Goal: Task Accomplishment & Management: Manage account settings

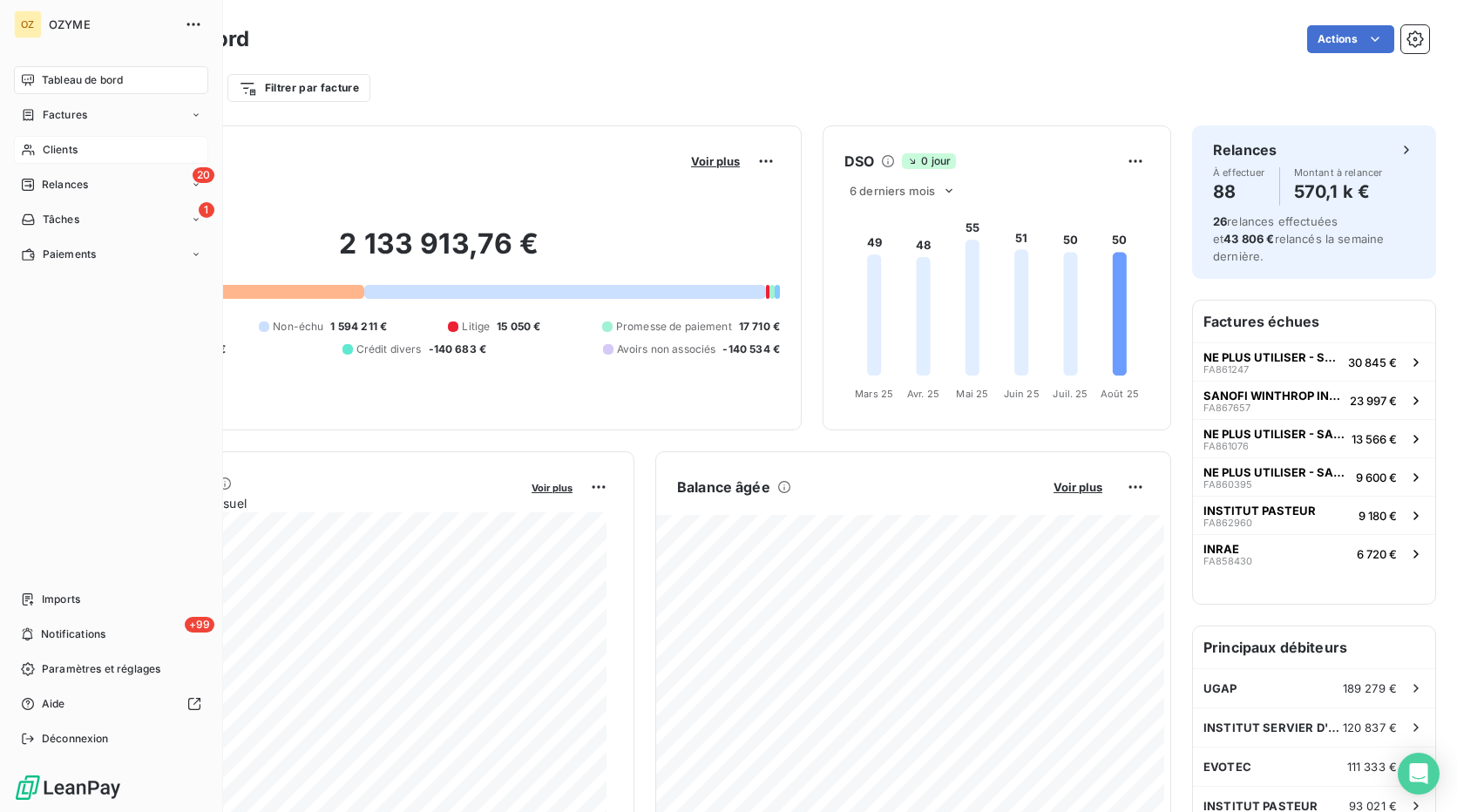
click at [53, 151] on span "Clients" at bounding box center [60, 149] width 35 height 15
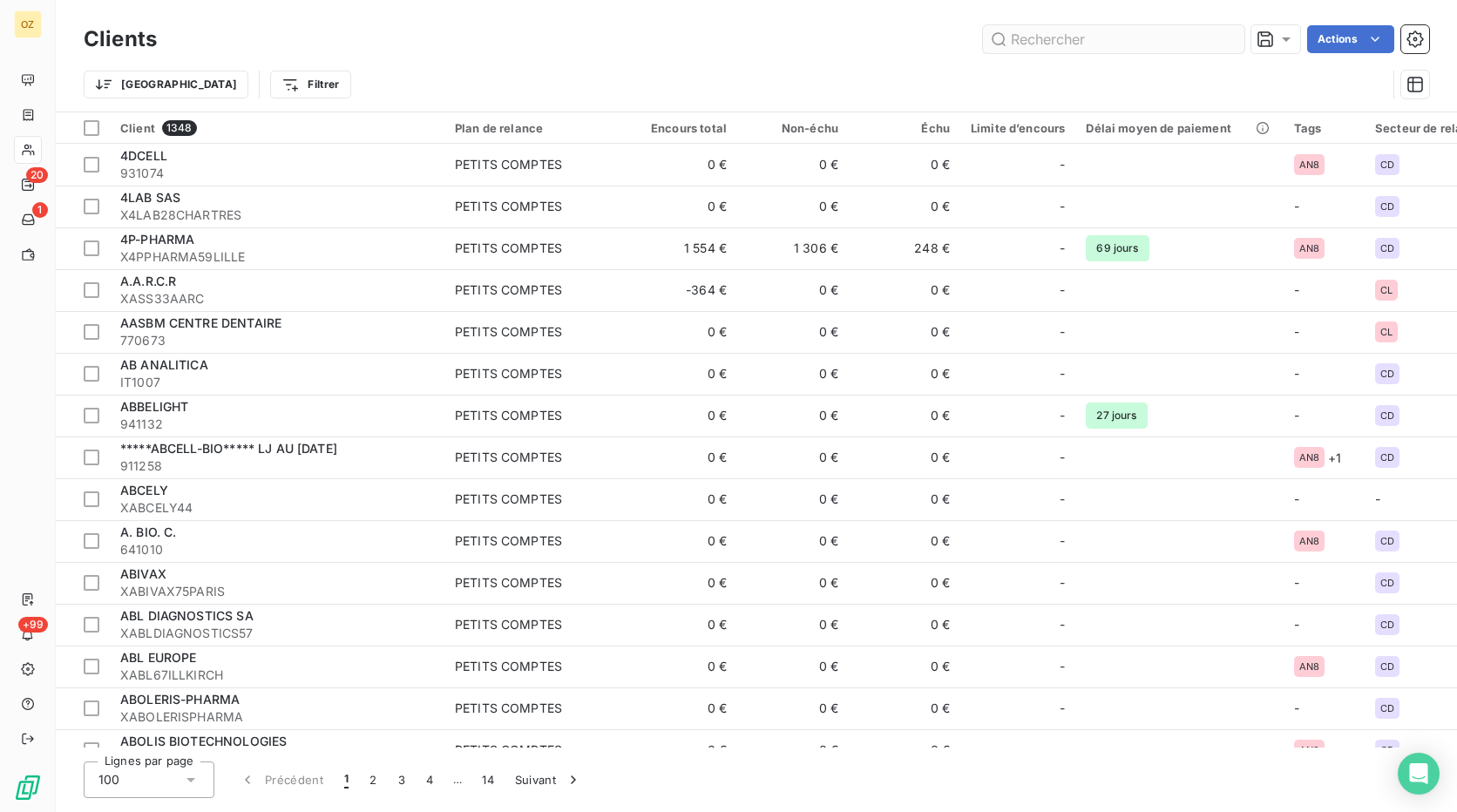
click at [1052, 44] on input "text" at bounding box center [1114, 39] width 262 height 28
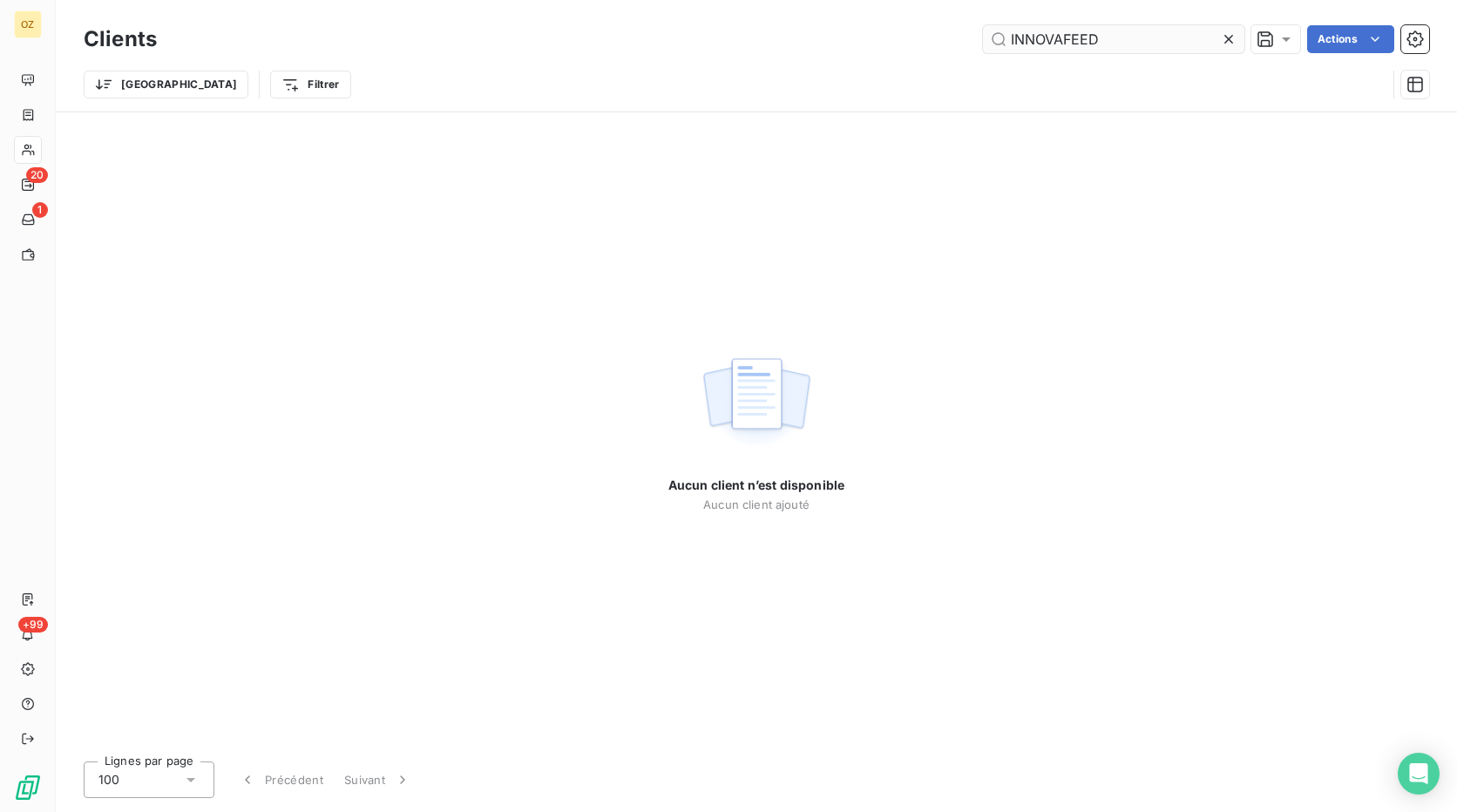
type input "INNOVAFEED"
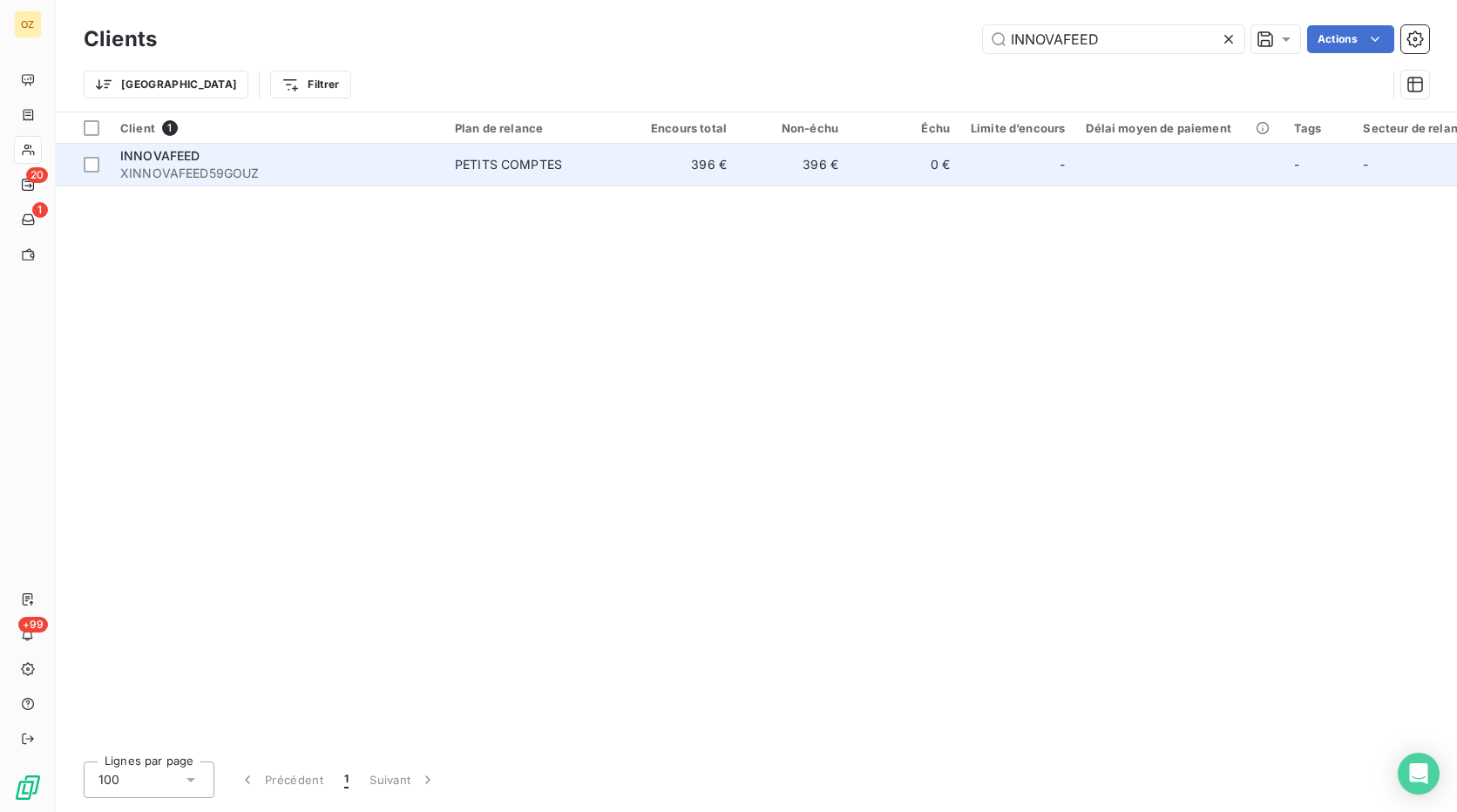
click at [327, 165] on span "XINNOVAFEED59GOUZ" at bounding box center [276, 173] width 313 height 17
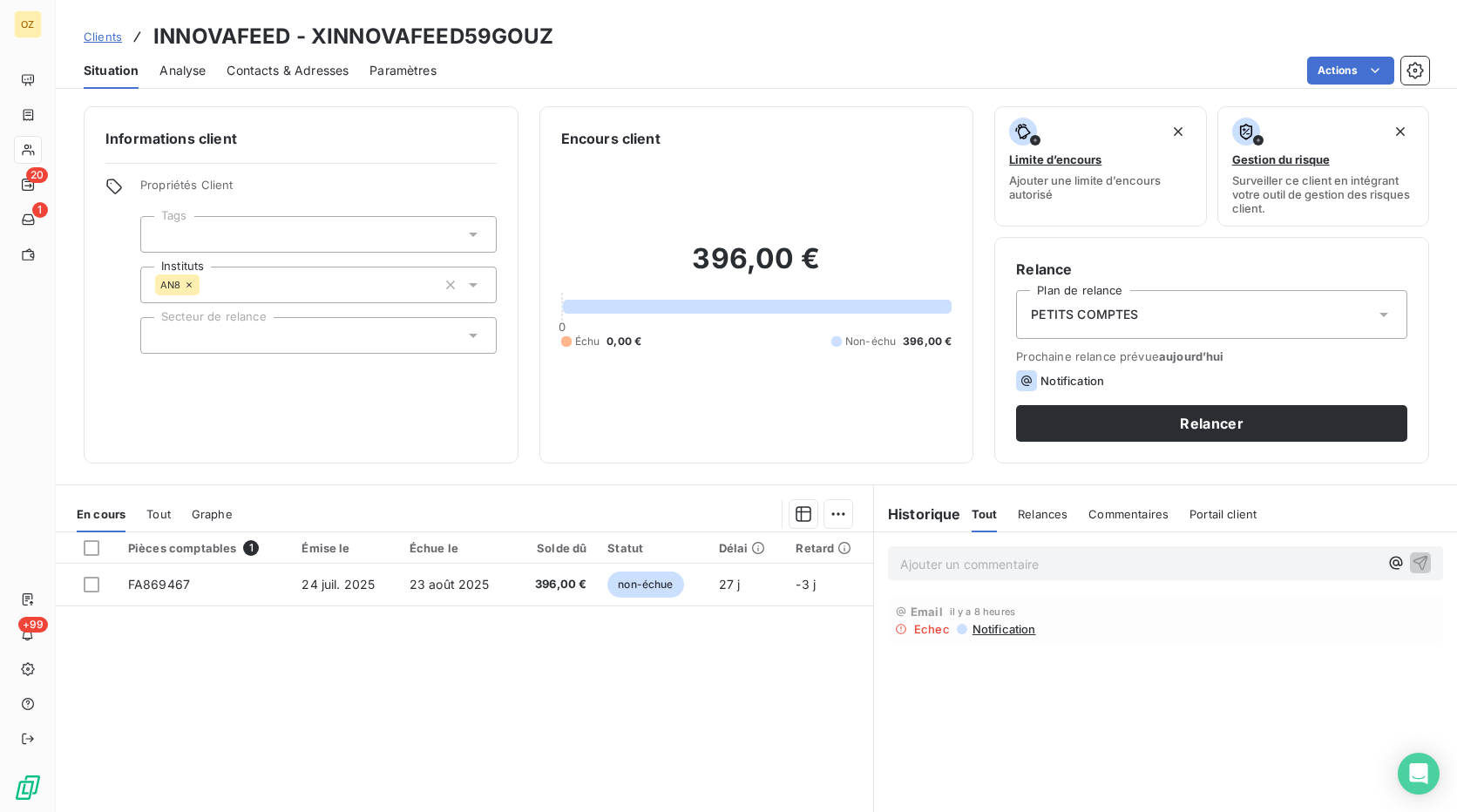
click at [256, 73] on span "Contacts & Adresses" at bounding box center [287, 70] width 122 height 17
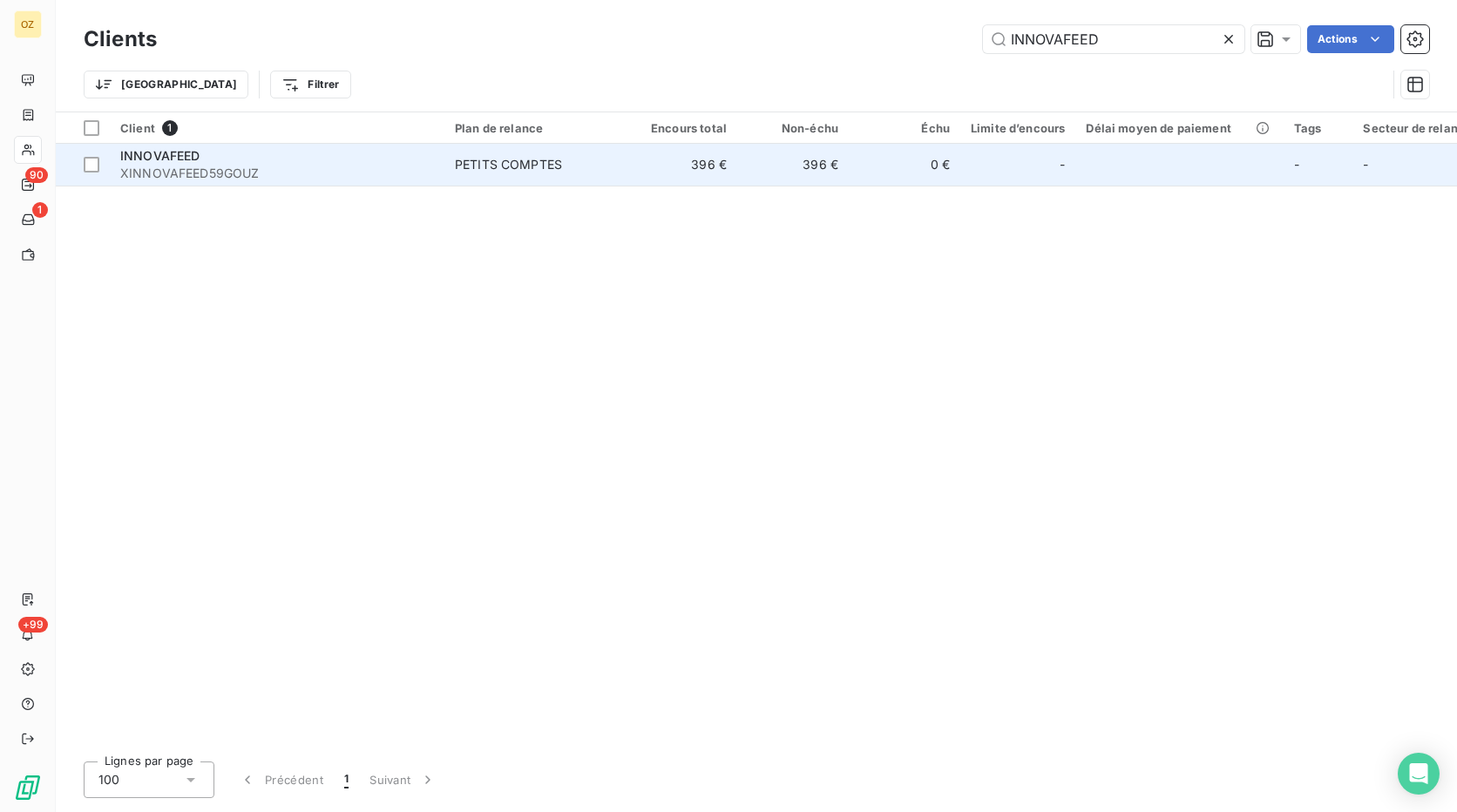
click at [309, 177] on span "XINNOVAFEED59GOUZ" at bounding box center [276, 173] width 313 height 17
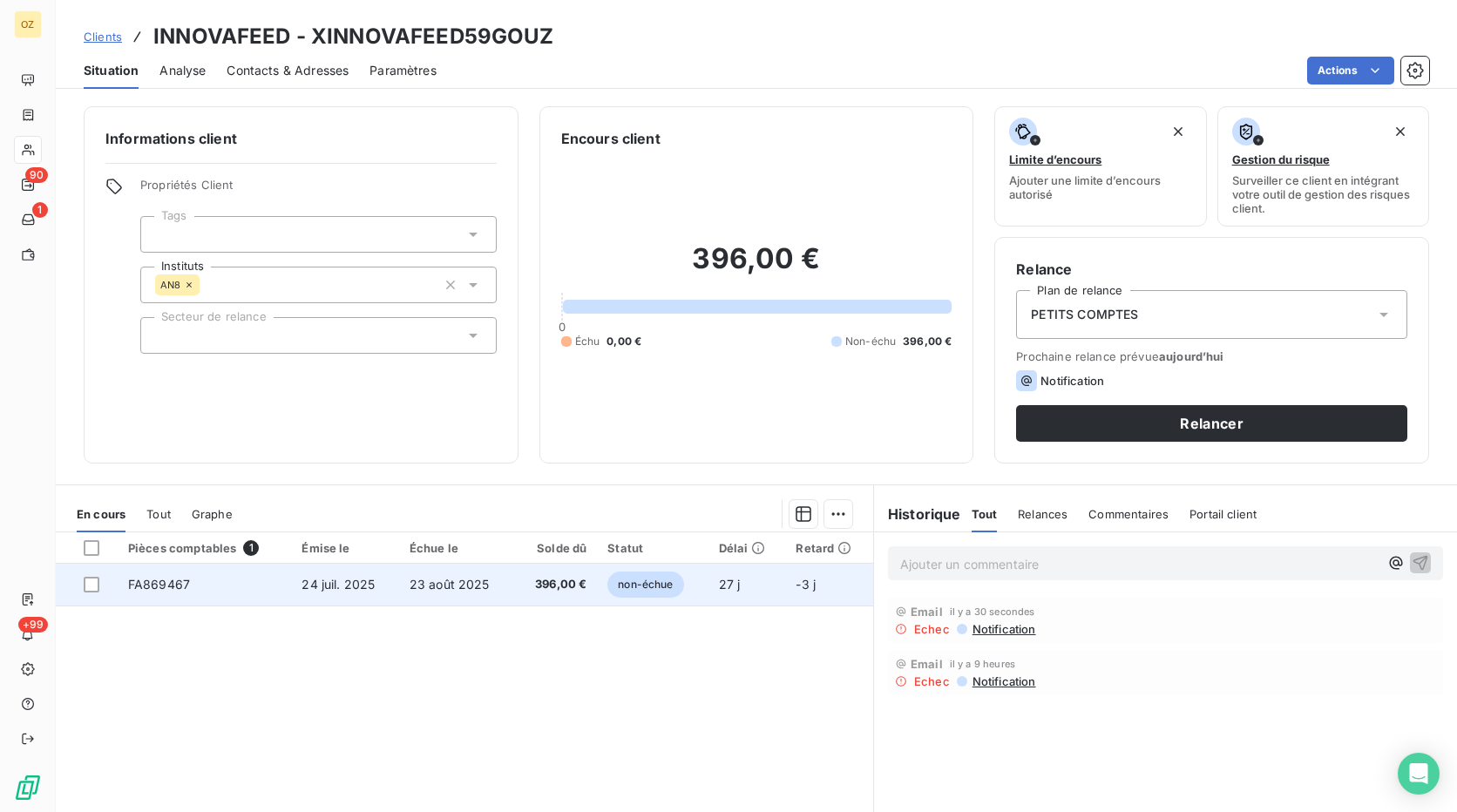
click at [173, 582] on span "FA869467" at bounding box center [159, 584] width 62 height 15
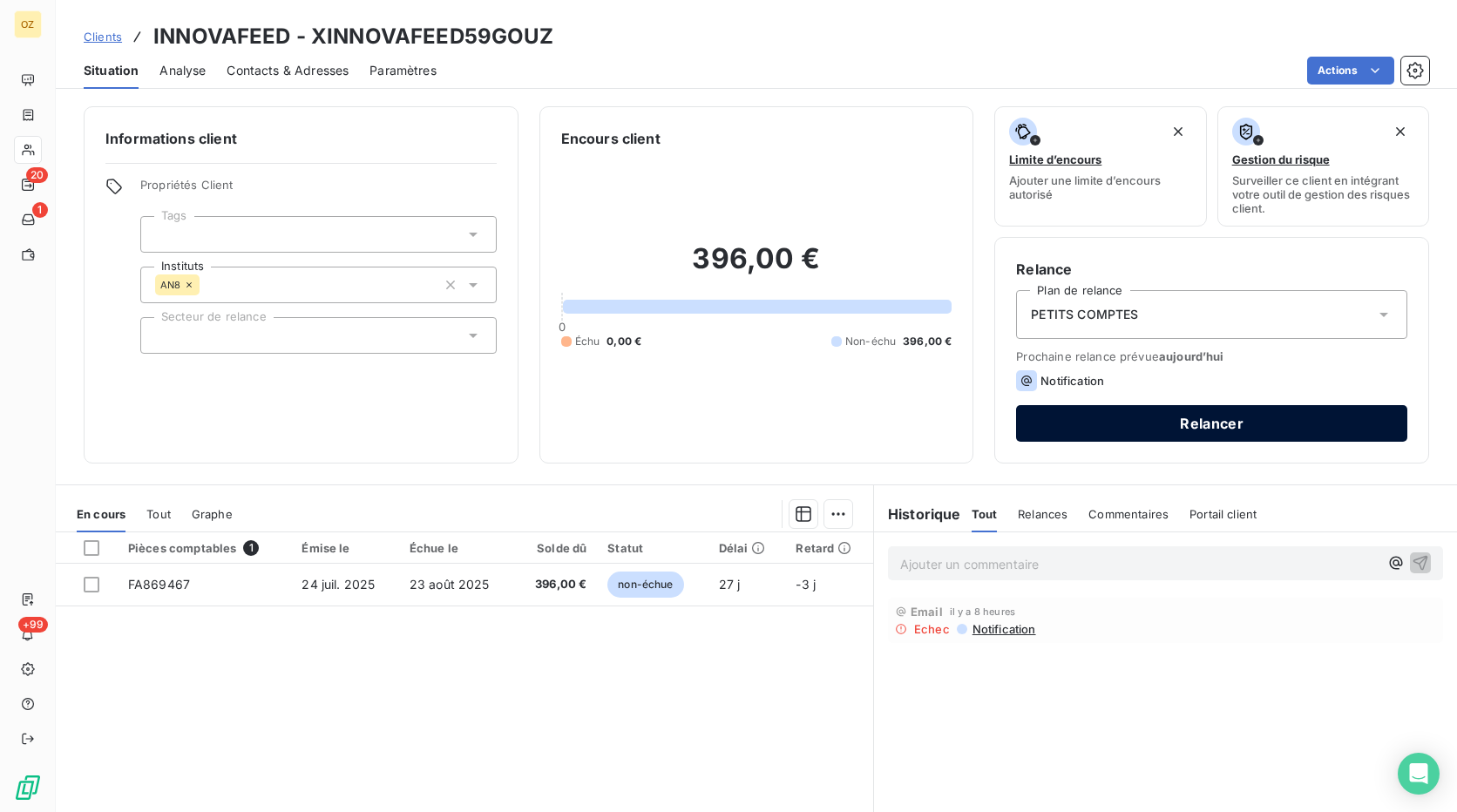
click at [1186, 425] on button "Relancer" at bounding box center [1212, 423] width 392 height 36
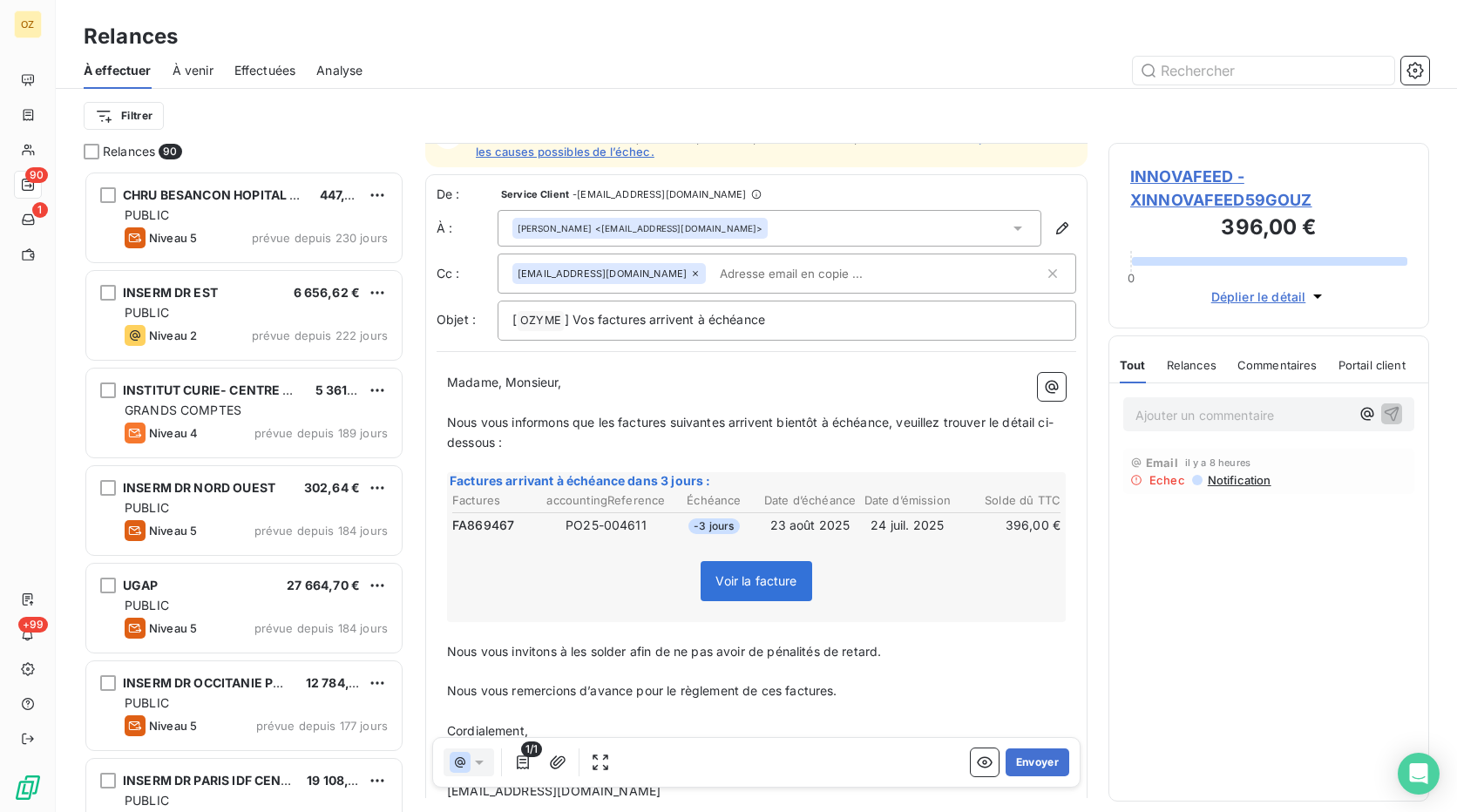
scroll to position [158, 0]
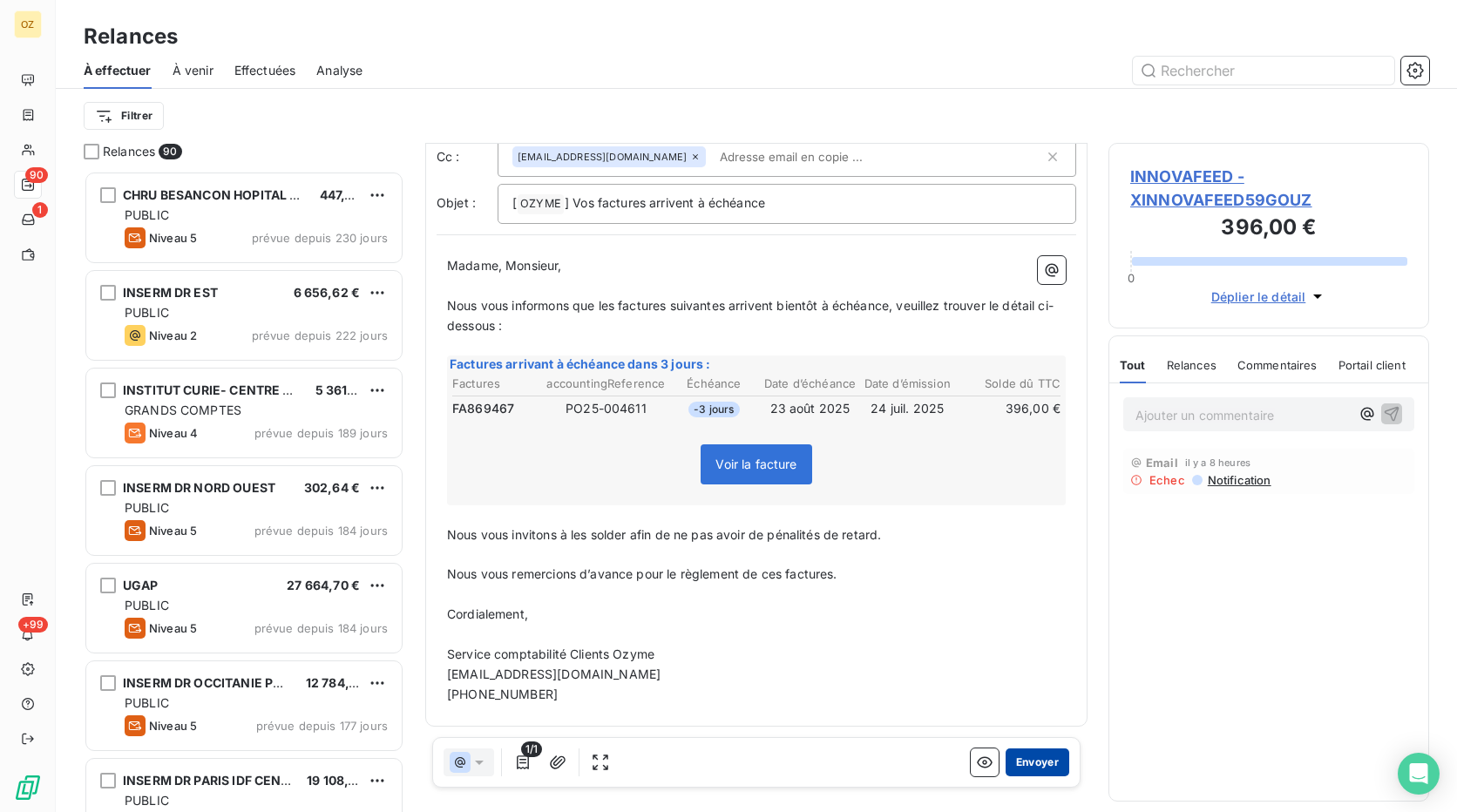
click at [1024, 760] on button "Envoyer" at bounding box center [1037, 762] width 64 height 28
